Goal: Register for event/course

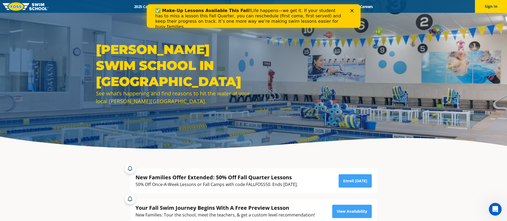
click at [353, 9] on polygon "Close" at bounding box center [351, 10] width 3 height 3
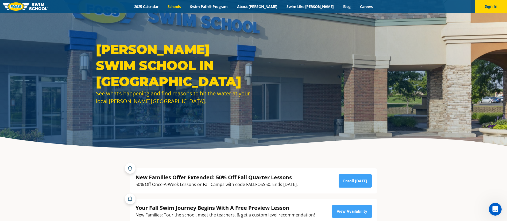
click at [186, 6] on link "Schools" at bounding box center [174, 6] width 22 height 5
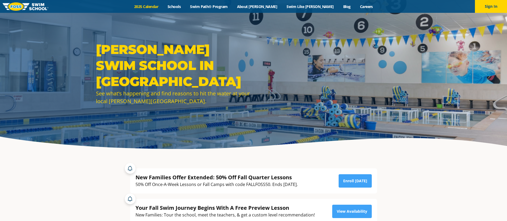
click at [159, 7] on link "2025 Calendar" at bounding box center [146, 6] width 33 height 5
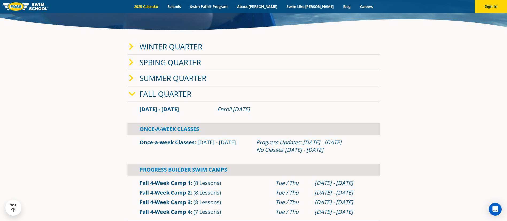
scroll to position [118, 0]
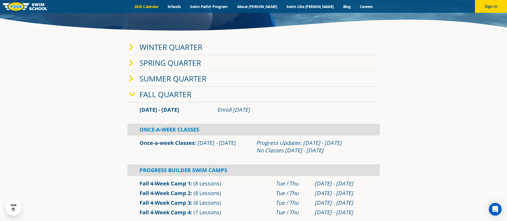
click at [165, 50] on link "Winter Quarter" at bounding box center [171, 47] width 63 height 10
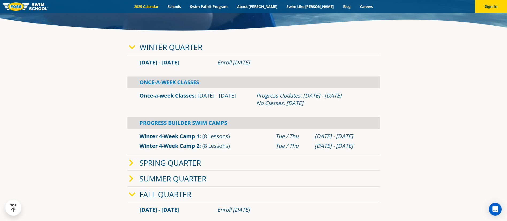
click at [166, 135] on link "Winter 4-Week Camp 1" at bounding box center [170, 136] width 60 height 7
